Goal: Transaction & Acquisition: Purchase product/service

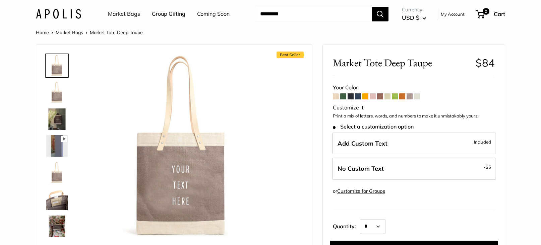
click at [374, 96] on span at bounding box center [373, 97] width 6 height 6
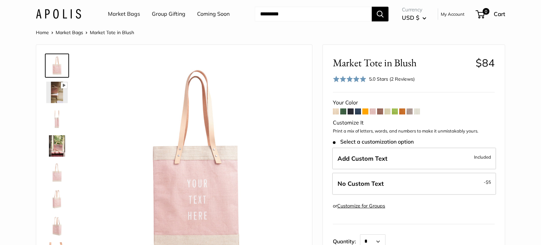
click at [396, 112] on span at bounding box center [395, 112] width 6 height 6
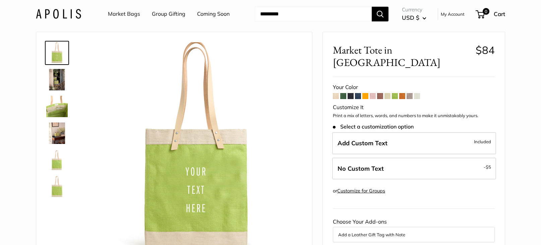
scroll to position [16, 0]
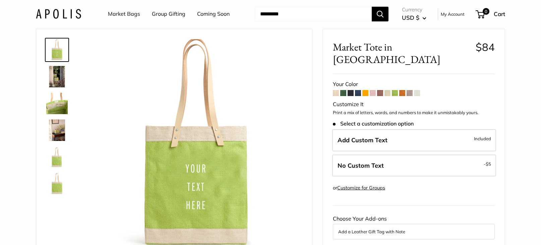
click at [342, 90] on span at bounding box center [343, 93] width 6 height 6
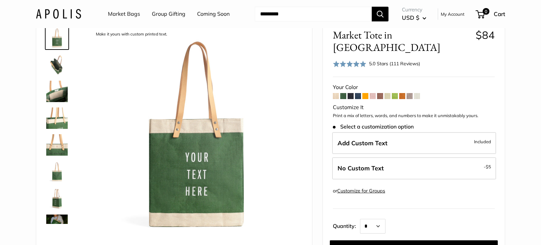
scroll to position [32, 0]
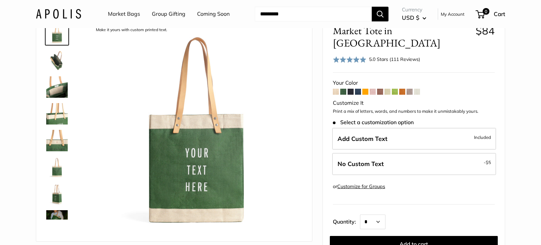
click at [336, 89] on span at bounding box center [336, 92] width 6 height 6
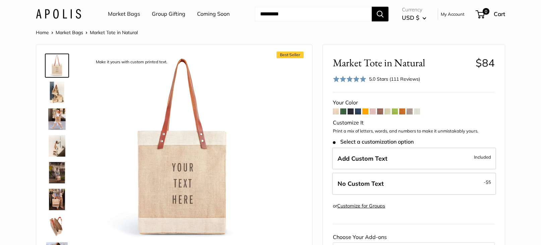
click at [350, 111] on span at bounding box center [351, 112] width 6 height 6
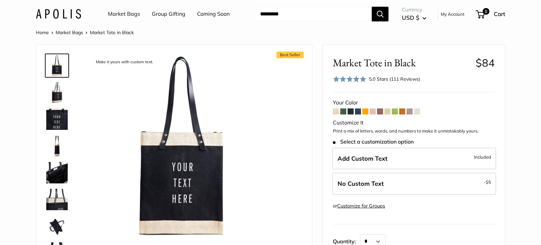
click at [359, 112] on span at bounding box center [358, 112] width 6 height 6
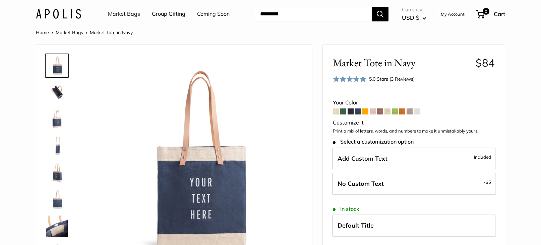
click at [366, 111] on span at bounding box center [365, 112] width 6 height 6
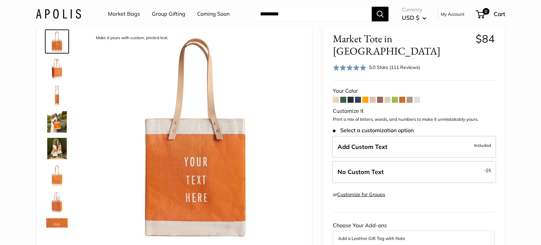
scroll to position [27, 0]
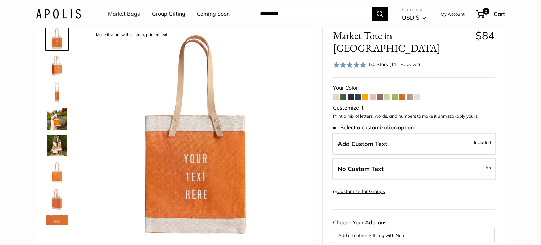
click at [380, 94] on span at bounding box center [380, 97] width 6 height 6
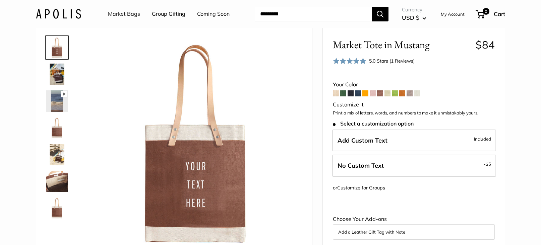
scroll to position [23, 0]
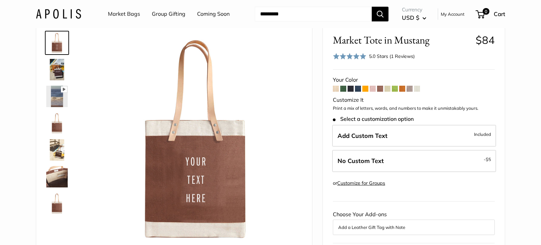
click at [388, 89] on span at bounding box center [388, 89] width 6 height 6
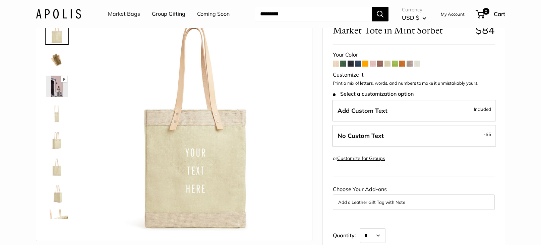
scroll to position [39, 0]
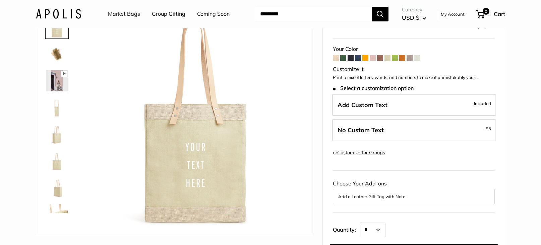
click at [397, 59] on span at bounding box center [395, 58] width 6 height 6
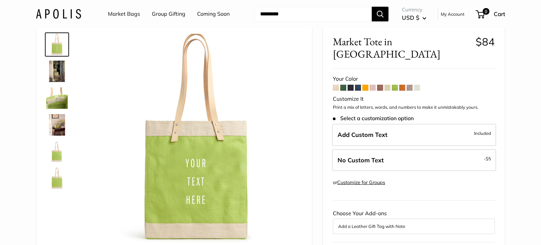
scroll to position [27, 0]
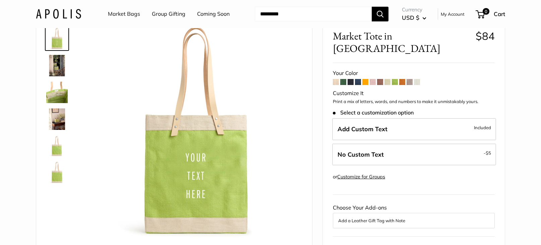
click at [403, 79] on span at bounding box center [402, 82] width 6 height 6
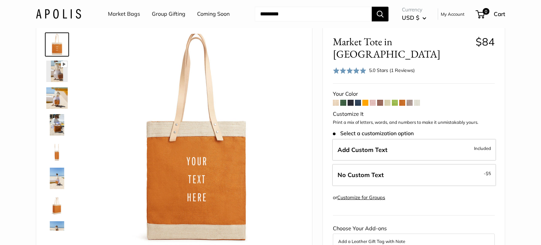
scroll to position [21, 0]
click at [410, 100] on span at bounding box center [410, 103] width 6 height 6
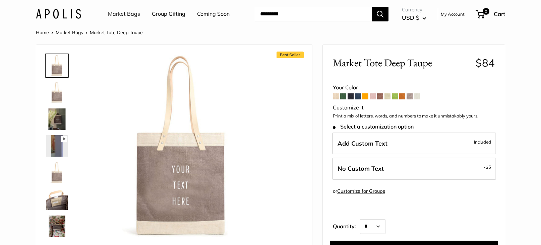
scroll to position [8, 0]
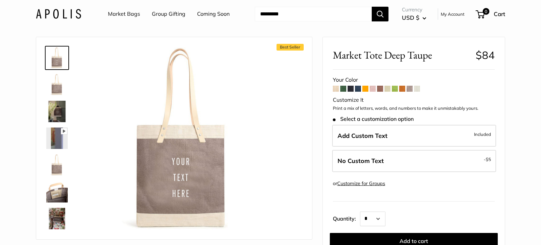
click at [417, 89] on span at bounding box center [417, 89] width 6 height 6
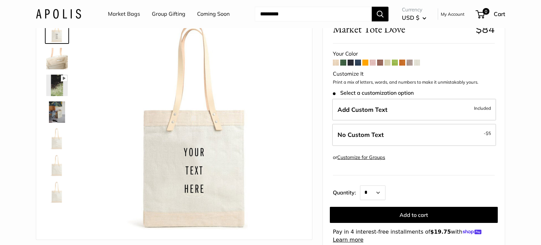
scroll to position [49, 0]
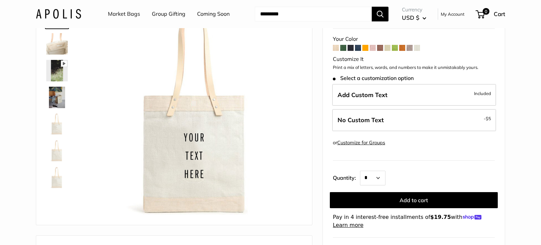
click at [365, 48] on span at bounding box center [365, 48] width 6 height 6
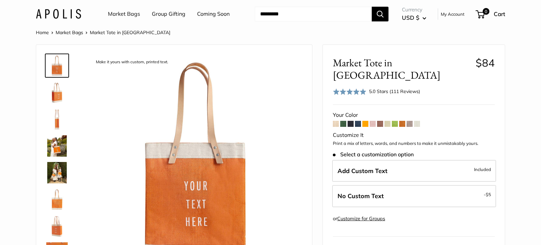
scroll to position [14, 0]
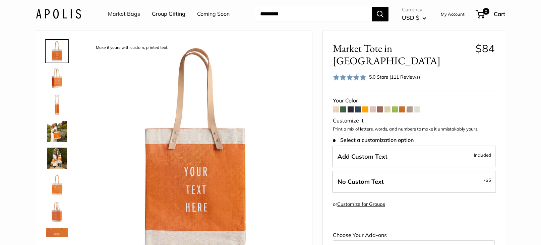
click at [396, 107] on span at bounding box center [395, 110] width 6 height 6
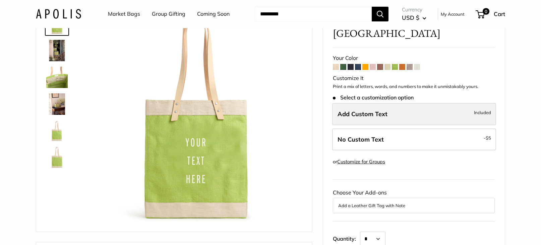
scroll to position [43, 0]
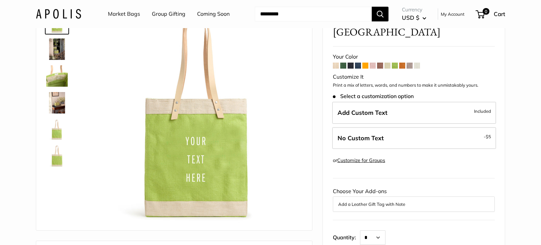
click at [388, 63] on span at bounding box center [388, 66] width 6 height 6
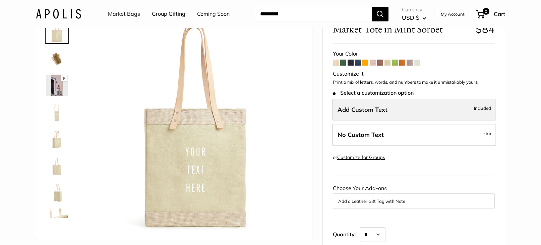
scroll to position [38, 0]
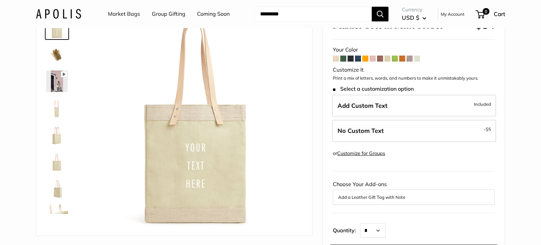
click at [57, 110] on img at bounding box center [56, 108] width 21 height 21
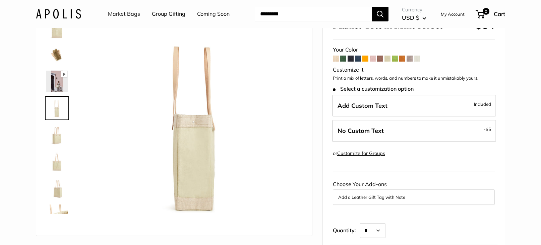
click at [57, 136] on img at bounding box center [56, 134] width 21 height 21
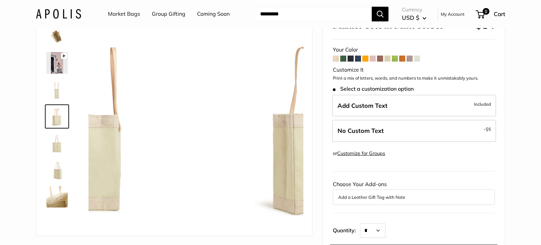
scroll to position [21, 0]
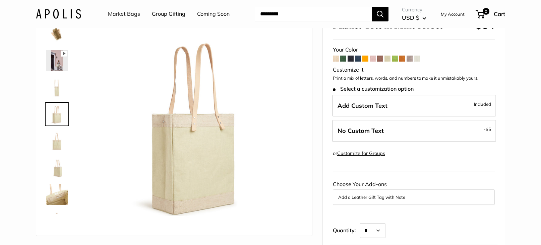
click at [54, 61] on img at bounding box center [56, 60] width 21 height 21
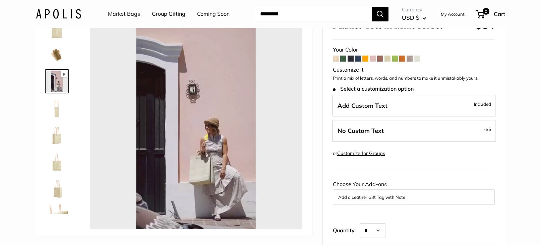
type input "*****"
click at [343, 59] on span at bounding box center [343, 59] width 6 height 6
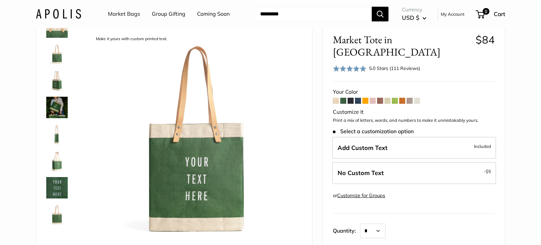
scroll to position [123, 0]
click at [359, 98] on span at bounding box center [358, 101] width 6 height 6
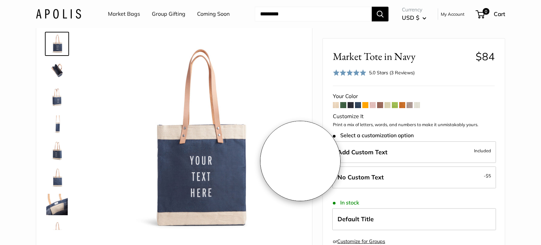
scroll to position [19, 0]
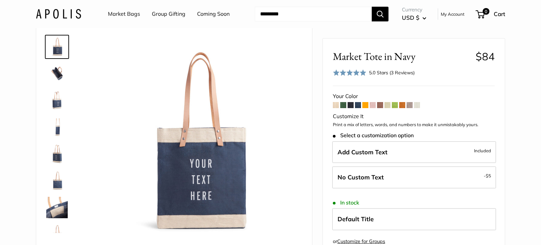
click at [56, 71] on img at bounding box center [56, 73] width 21 height 21
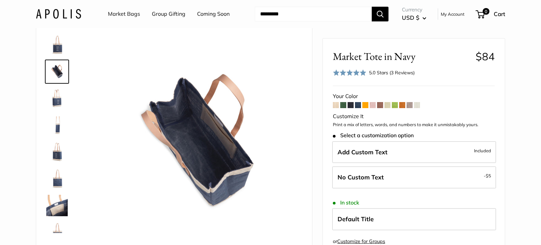
scroll to position [1, 0]
click at [57, 101] on img at bounding box center [56, 98] width 21 height 21
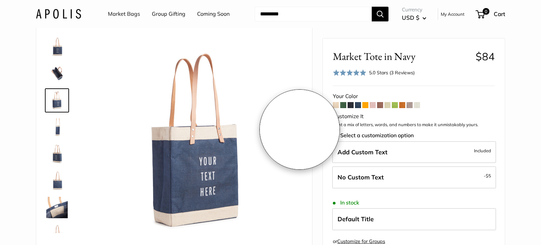
scroll to position [19, 0]
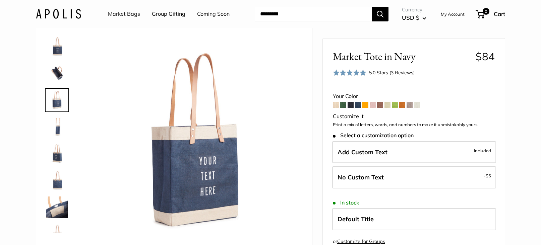
click at [351, 106] on span at bounding box center [351, 105] width 6 height 6
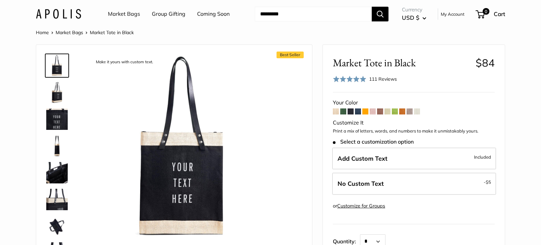
click at [359, 112] on span at bounding box center [358, 112] width 6 height 6
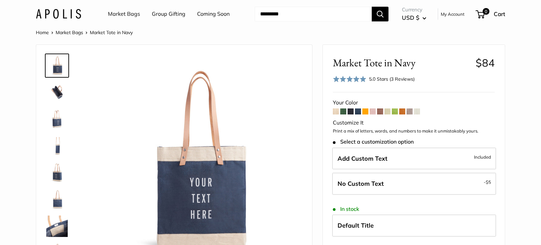
click at [366, 112] on span at bounding box center [365, 112] width 6 height 6
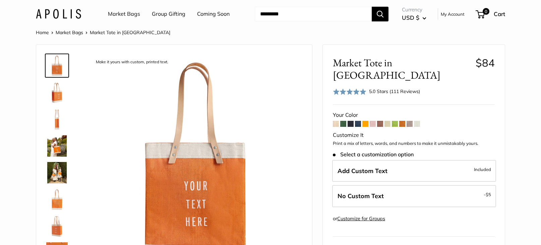
click at [374, 121] on span at bounding box center [373, 124] width 6 height 6
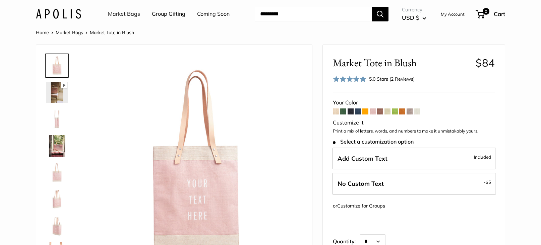
click at [381, 112] on span at bounding box center [380, 112] width 6 height 6
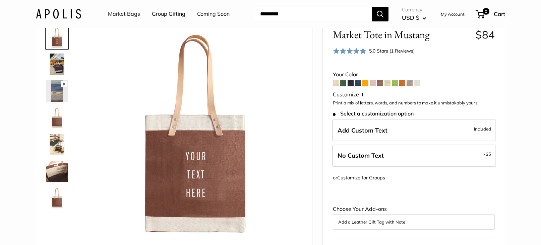
scroll to position [34, 0]
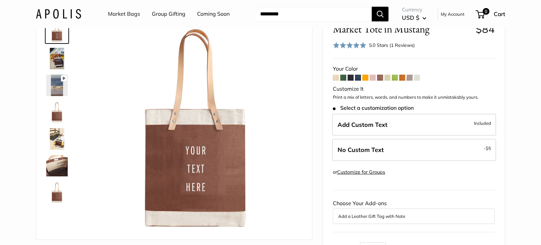
click at [54, 87] on img at bounding box center [56, 85] width 21 height 21
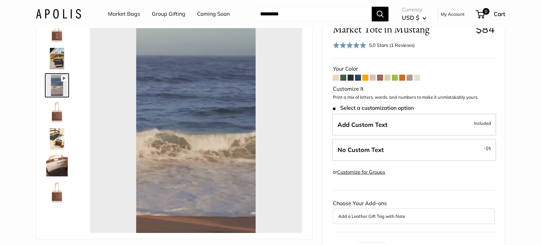
type input "*"
click at [388, 77] on span at bounding box center [388, 78] width 6 height 6
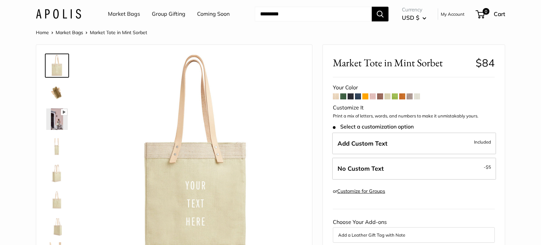
click at [395, 96] on span at bounding box center [395, 97] width 6 height 6
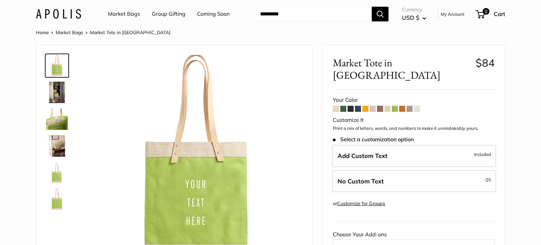
click at [59, 92] on img at bounding box center [56, 92] width 21 height 21
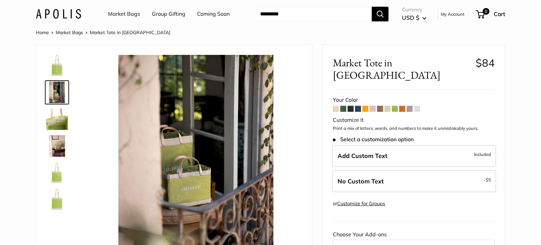
click at [403, 106] on span at bounding box center [402, 109] width 6 height 6
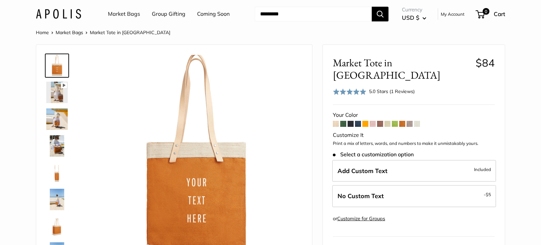
click at [410, 121] on span at bounding box center [410, 124] width 6 height 6
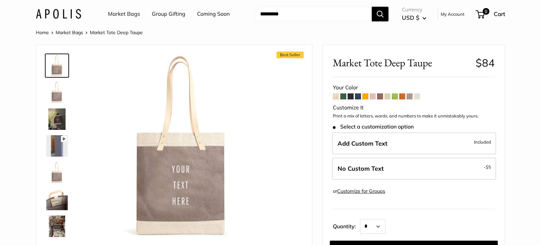
click at [64, 142] on icon at bounding box center [64, 139] width 6 height 6
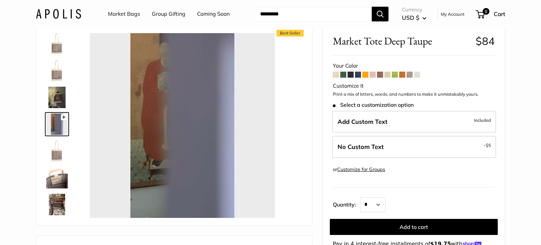
scroll to position [26, 0]
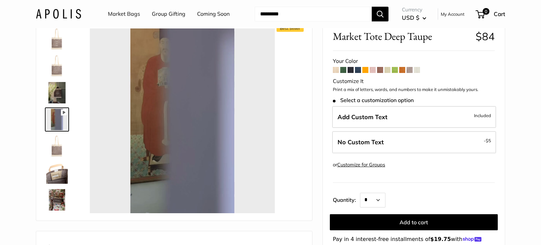
type input "*"
click at [420, 71] on span at bounding box center [417, 70] width 6 height 6
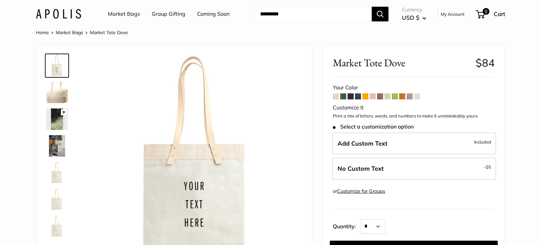
click at [52, 117] on img at bounding box center [56, 119] width 21 height 21
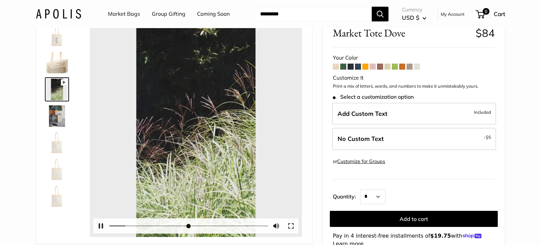
scroll to position [31, 0]
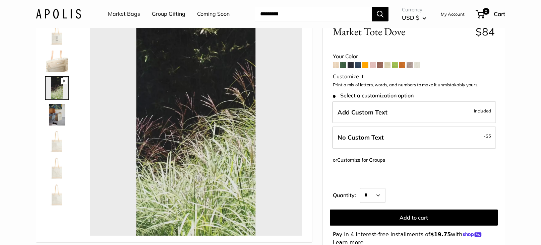
type input "*****"
click at [342, 64] on span at bounding box center [343, 65] width 6 height 6
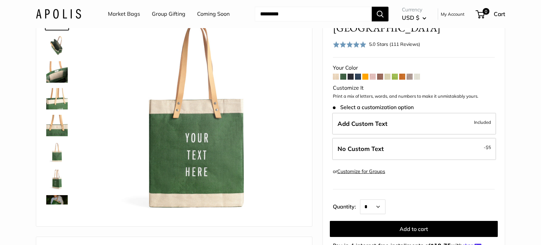
scroll to position [54, 0]
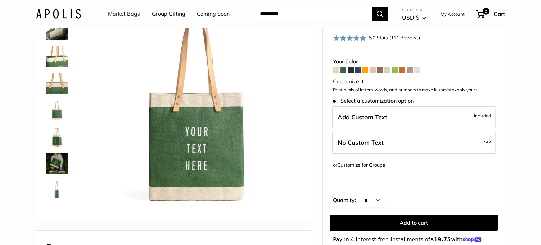
click at [57, 163] on img at bounding box center [56, 163] width 21 height 21
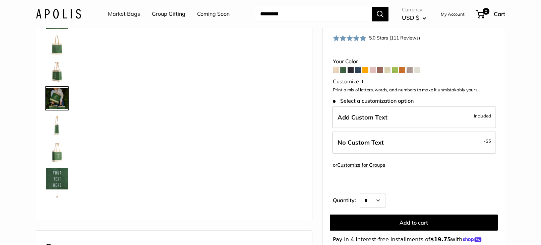
scroll to position [101, 0]
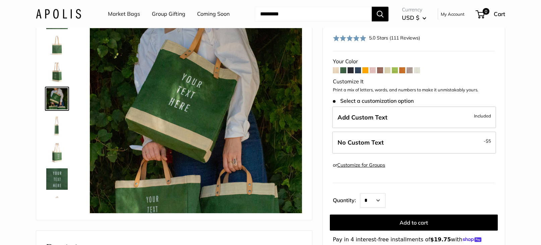
click at [336, 67] on span at bounding box center [336, 70] width 6 height 6
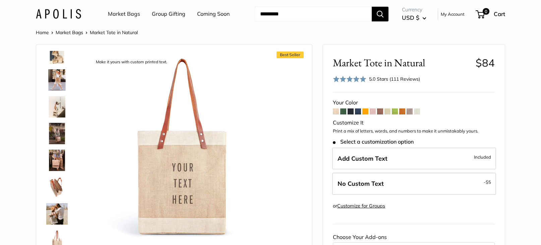
scroll to position [38, 0]
click at [57, 81] on img at bounding box center [56, 80] width 21 height 21
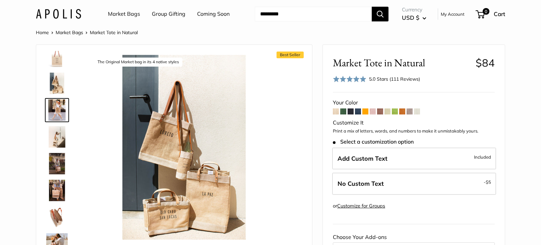
scroll to position [0, 0]
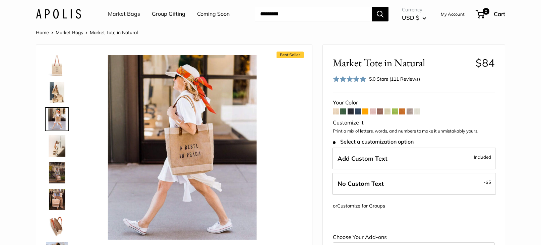
click at [57, 149] on img at bounding box center [56, 145] width 21 height 21
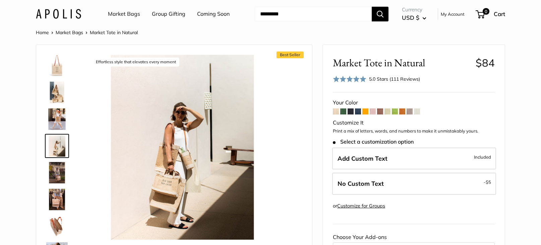
click at [55, 169] on img at bounding box center [56, 172] width 21 height 21
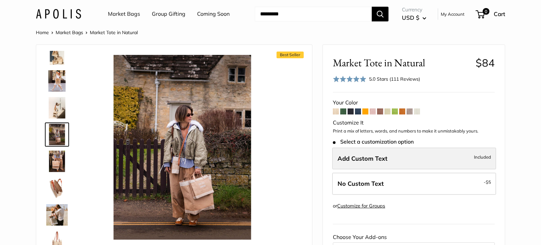
scroll to position [1, 0]
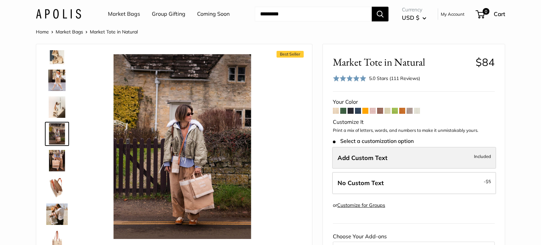
click at [378, 158] on span "Add Custom Text" at bounding box center [363, 158] width 50 height 8
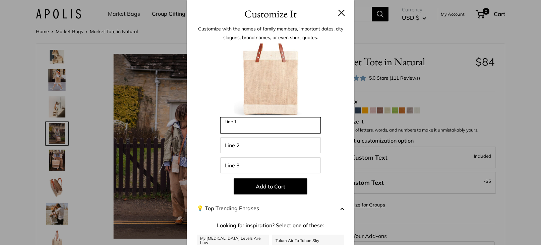
click at [246, 124] on input "Line 1" at bounding box center [270, 125] width 101 height 16
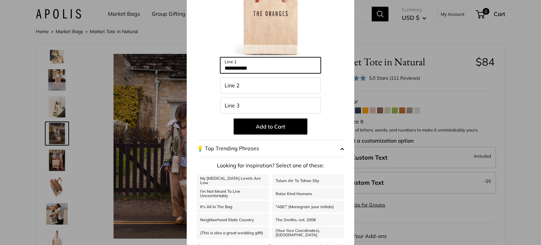
scroll to position [60, 0]
type input "**********"
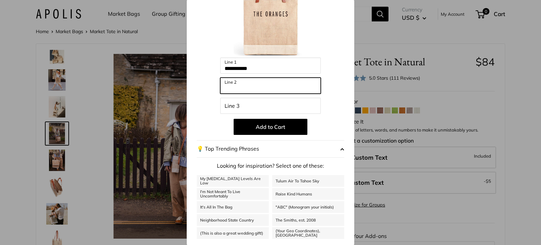
click at [236, 87] on input "Line 2" at bounding box center [270, 86] width 101 height 16
type input "**********"
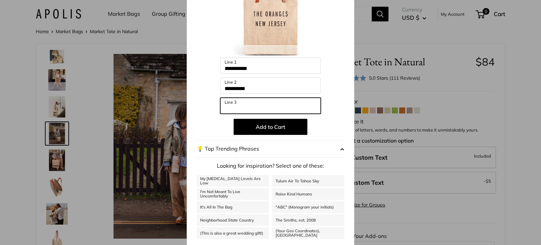
click at [237, 106] on input "Line 3" at bounding box center [270, 106] width 101 height 16
type input "***"
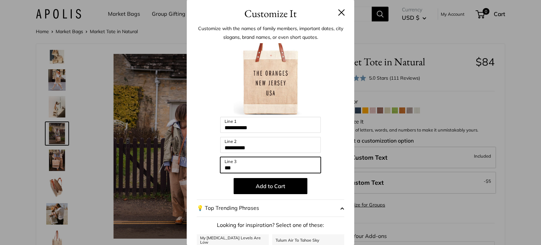
scroll to position [0, 0]
drag, startPoint x: 245, startPoint y: 169, endPoint x: 221, endPoint y: 169, distance: 24.2
click at [221, 169] on input "***" at bounding box center [270, 166] width 101 height 16
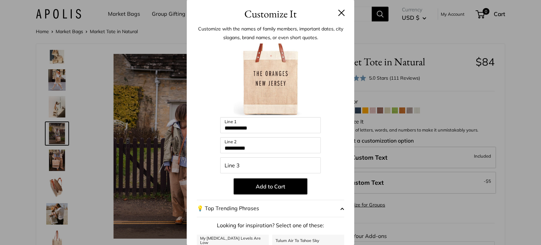
click at [342, 12] on button at bounding box center [341, 12] width 7 height 7
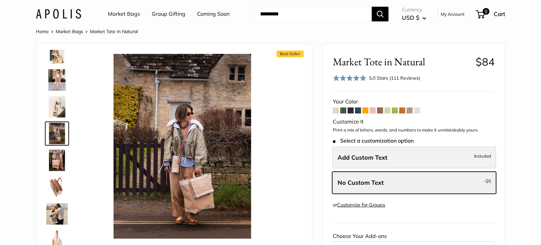
click at [351, 156] on span "Add Custom Text" at bounding box center [363, 158] width 50 height 8
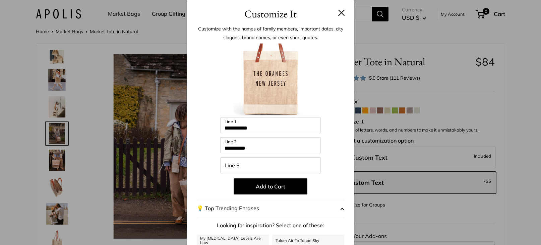
click at [342, 13] on button at bounding box center [341, 12] width 7 height 7
